Goal: Transaction & Acquisition: Purchase product/service

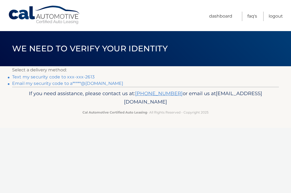
click at [24, 86] on link "Email my security code to a*****@aol.com" at bounding box center [67, 83] width 111 height 5
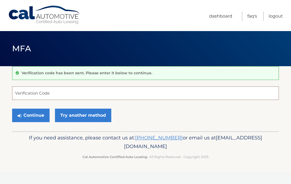
click at [39, 92] on input "Verification Code" at bounding box center [145, 92] width 267 height 13
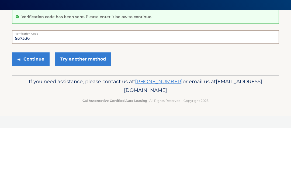
type input "937336"
click at [27, 108] on button "Continue" at bounding box center [30, 114] width 37 height 13
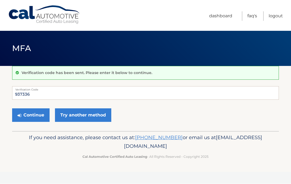
click at [33, 115] on button "Continue" at bounding box center [30, 114] width 37 height 13
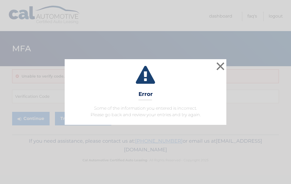
click at [225, 67] on button "×" at bounding box center [220, 66] width 11 height 11
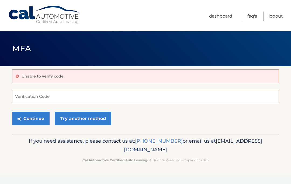
click at [29, 95] on input "Verification Code" at bounding box center [145, 96] width 267 height 13
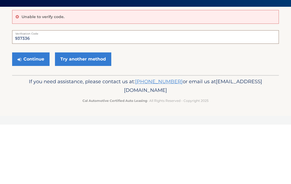
type input "937336"
click at [26, 112] on button "Continue" at bounding box center [30, 118] width 37 height 13
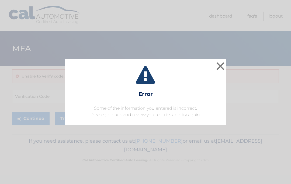
click at [221, 68] on button "×" at bounding box center [220, 66] width 11 height 11
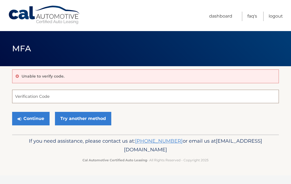
click at [28, 99] on input "Verification Code" at bounding box center [145, 96] width 267 height 13
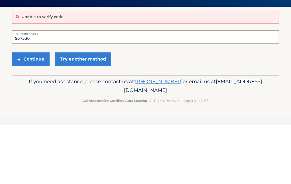
type input "937336"
click at [27, 112] on button "Continue" at bounding box center [30, 118] width 37 height 13
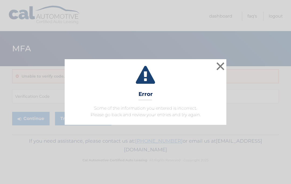
click at [223, 67] on button "×" at bounding box center [220, 66] width 11 height 11
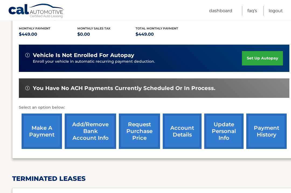
scroll to position [112, 0]
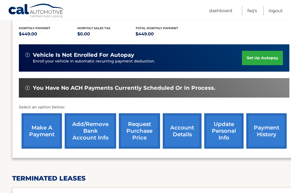
click at [43, 132] on link "make a payment" at bounding box center [42, 130] width 40 height 35
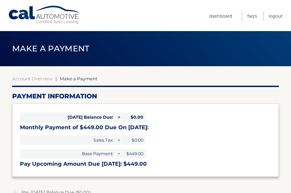
select select "ZThlNWMwNDgtYWRhNi00NjA1LTkyZTAtNjgyOGI3MGE4NGQ2"
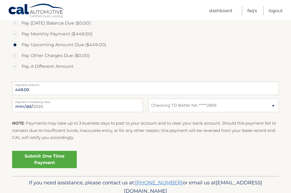
scroll to position [169, 0]
click at [52, 159] on link "Submit One Time Payment" at bounding box center [44, 158] width 65 height 17
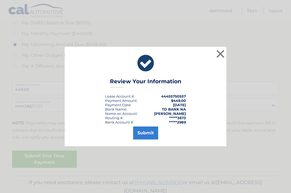
click at [147, 139] on button "Submit" at bounding box center [145, 132] width 25 height 13
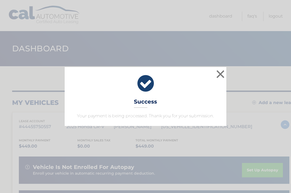
click at [225, 77] on button "×" at bounding box center [220, 74] width 11 height 11
